Goal: Browse casually: Explore the website without a specific task or goal

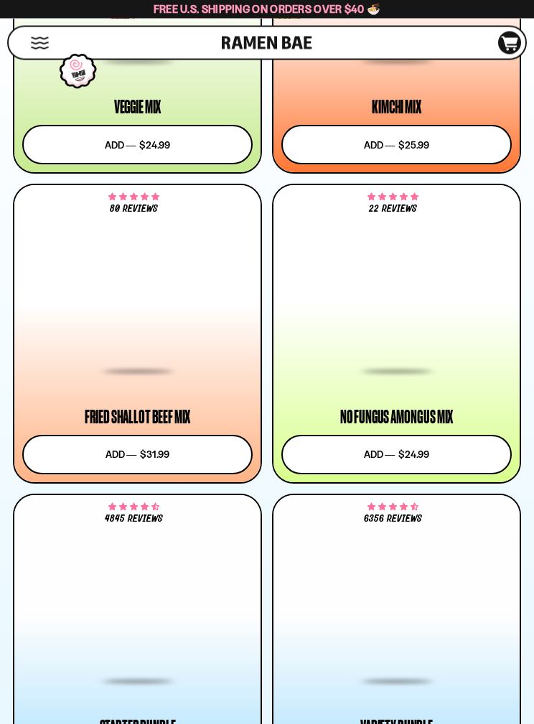
scroll to position [1399, 0]
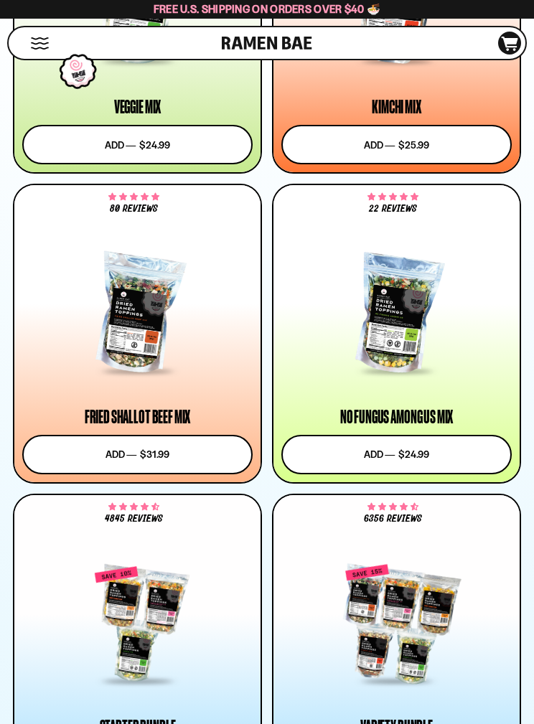
click at [402, 357] on div at bounding box center [396, 314] width 230 height 117
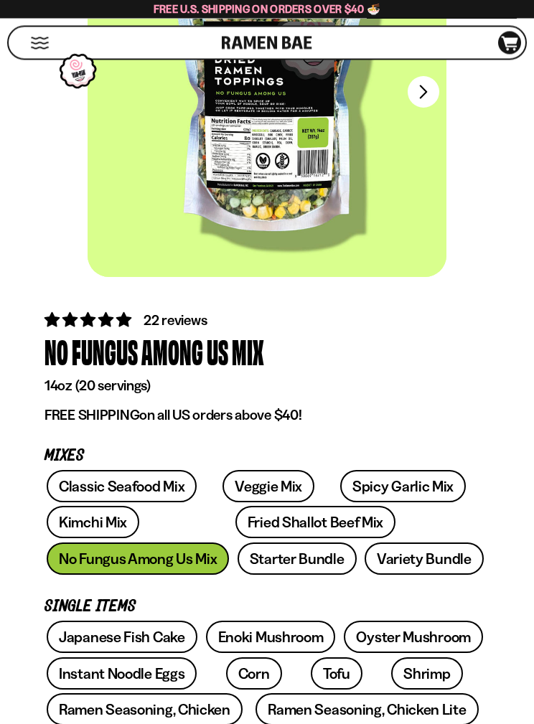
scroll to position [202, 0]
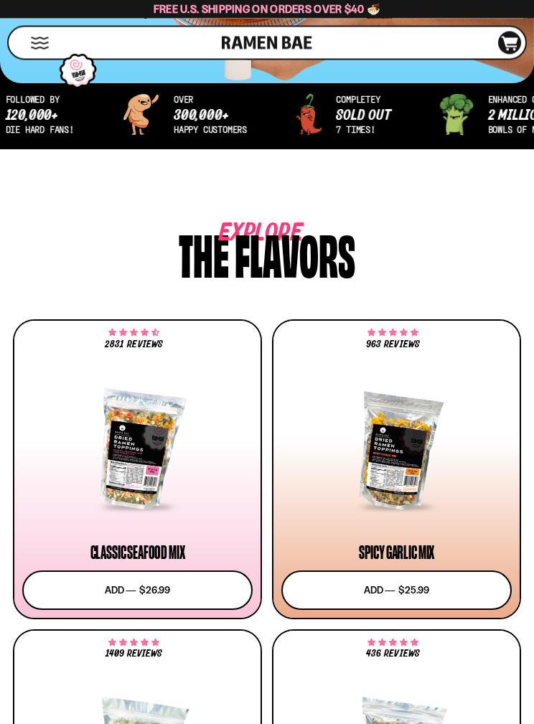
scroll to position [644, 0]
click at [407, 466] on div at bounding box center [396, 450] width 230 height 117
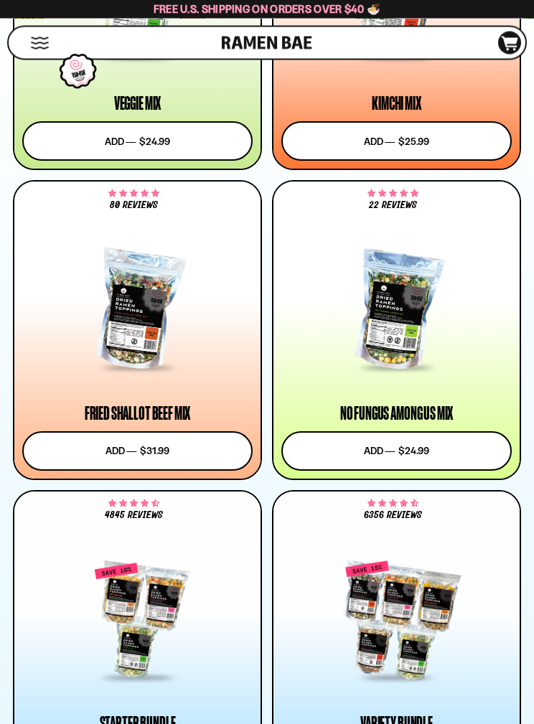
scroll to position [1420, 0]
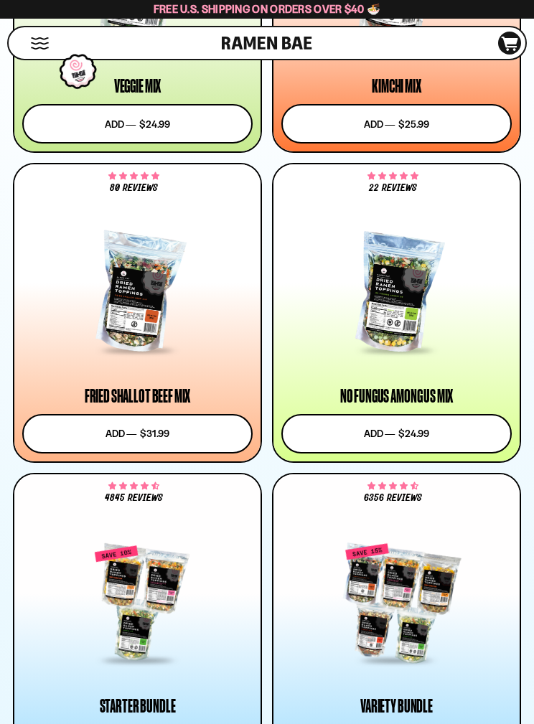
click at [480, 530] on div at bounding box center [396, 600] width 230 height 173
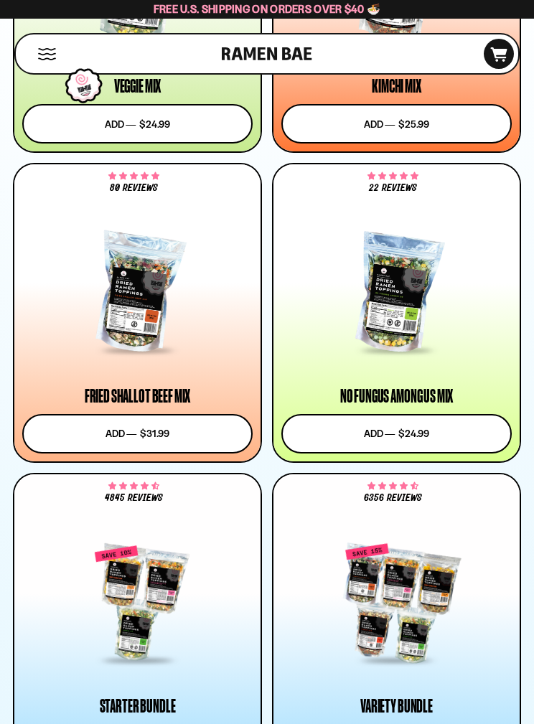
scroll to position [1478, 0]
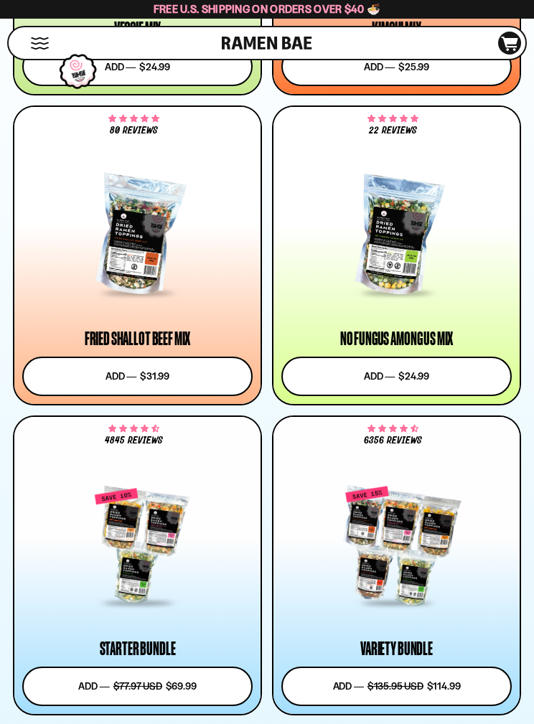
click at [441, 286] on div at bounding box center [396, 236] width 230 height 117
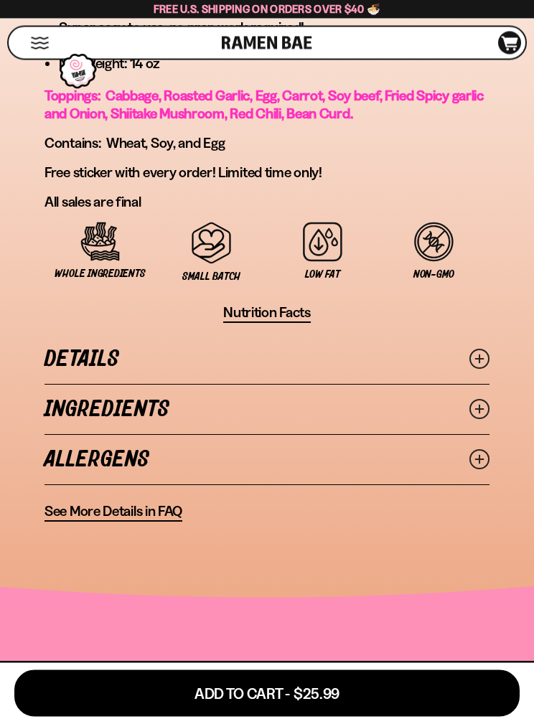
scroll to position [1213, 0]
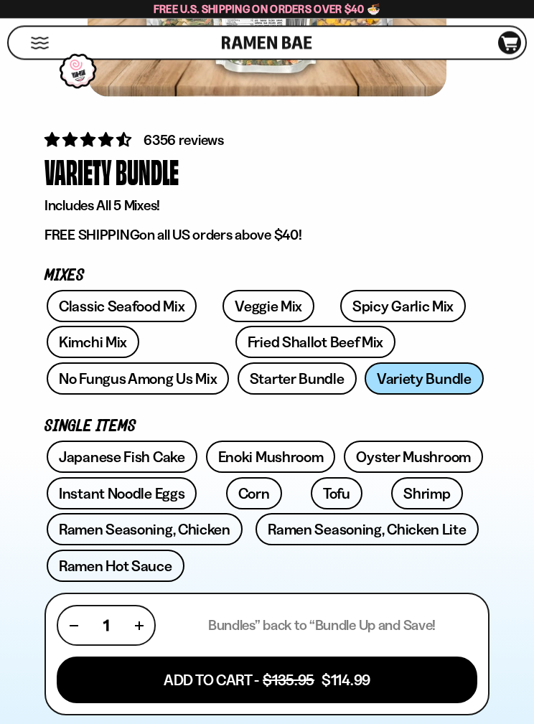
scroll to position [386, 0]
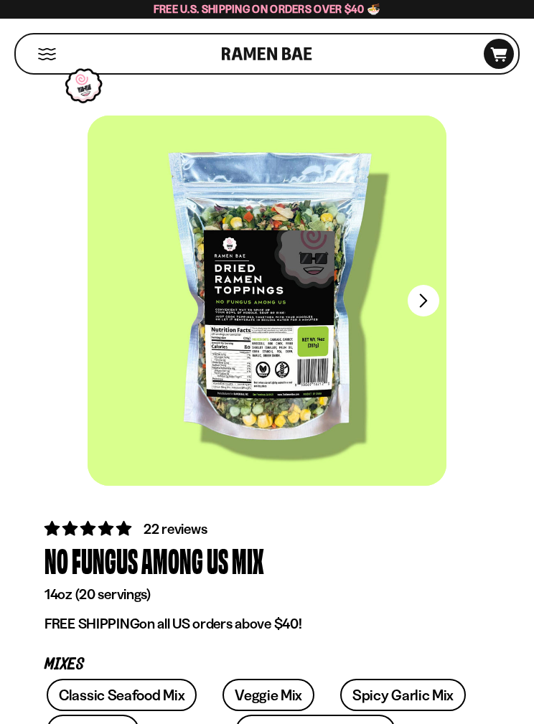
click at [116, 531] on span "4.82 stars" at bounding box center [107, 528] width 18 height 14
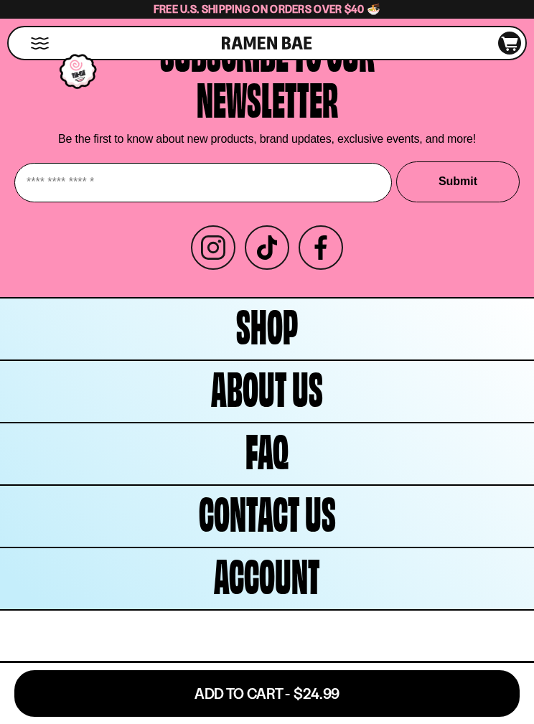
scroll to position [6346, 0]
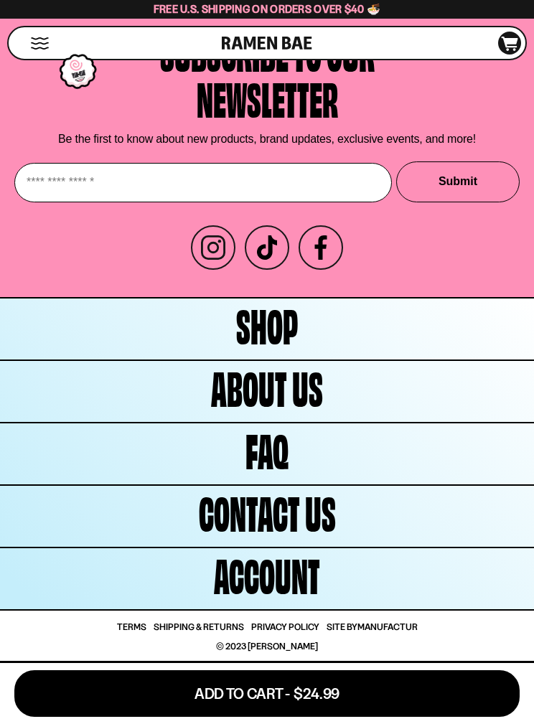
click at [284, 409] on span "About Us" at bounding box center [267, 386] width 112 height 46
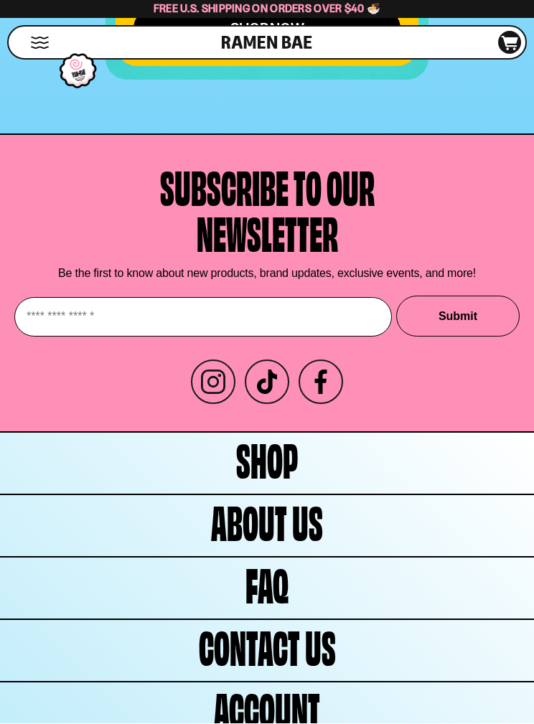
scroll to position [4032, 0]
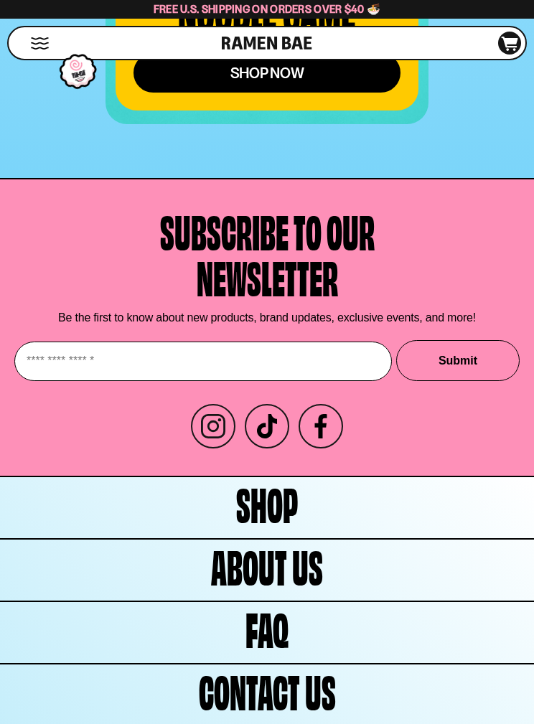
click at [285, 605] on span "FAQ" at bounding box center [267, 628] width 43 height 46
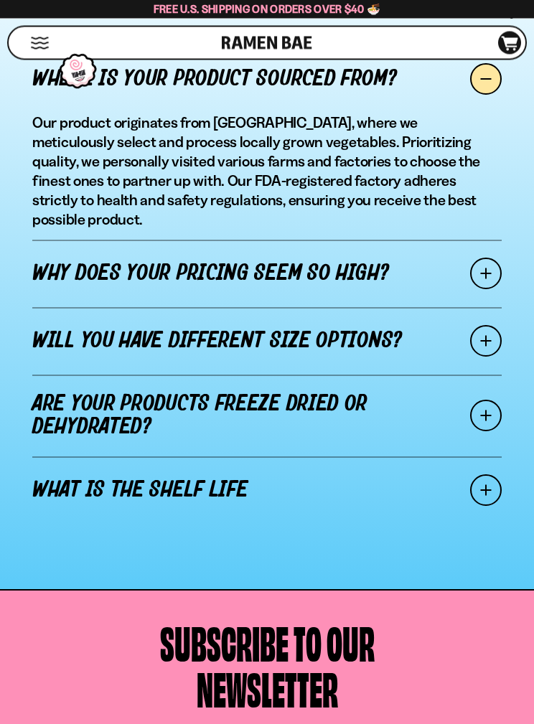
scroll to position [1304, 0]
click at [307, 719] on div "Subscribe to our newsletter Be the first to know about new products, brand upda…" at bounding box center [266, 705] width 505 height 174
